Goal: Task Accomplishment & Management: Manage account settings

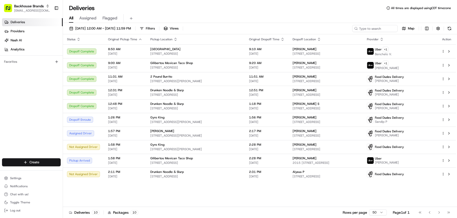
click at [138, 39] on icon "button" at bounding box center [140, 39] width 4 height 4
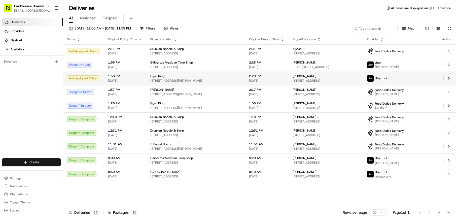
click at [443, 79] on html "Backhouse Brands [EMAIL_ADDRESS][DOMAIN_NAME] Toggle Sidebar Deliveries Provide…" at bounding box center [228, 109] width 457 height 218
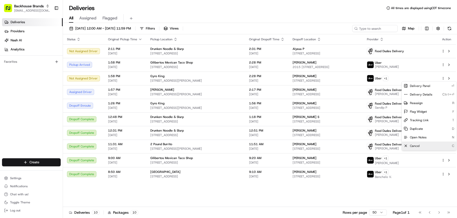
click at [416, 143] on div "Cancel C" at bounding box center [429, 146] width 55 height 9
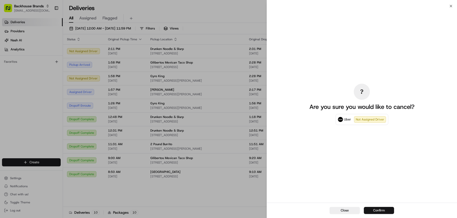
click at [384, 212] on button "Confirm" at bounding box center [379, 210] width 30 height 7
